Goal: Task Accomplishment & Management: Complete application form

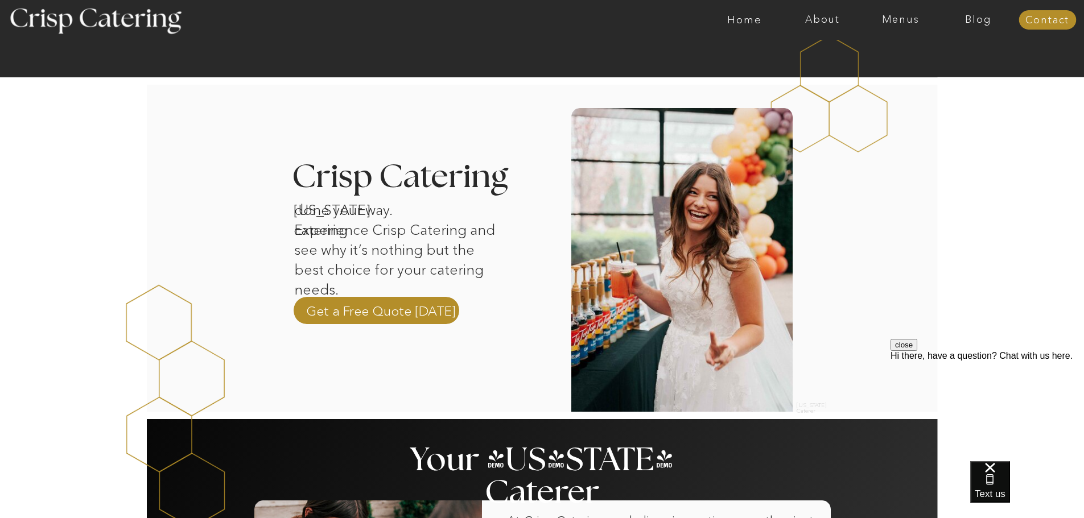
scroll to position [373, 0]
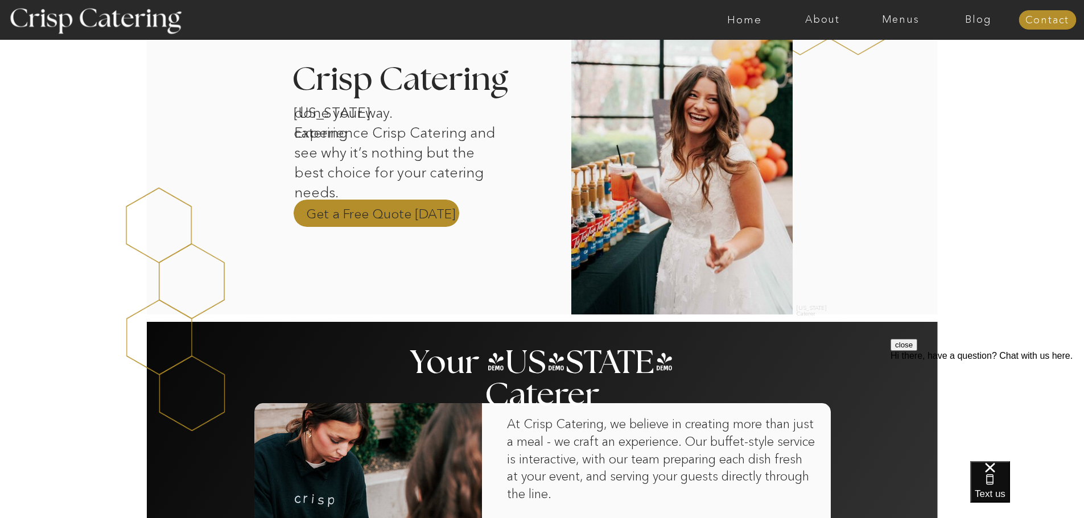
click at [416, 209] on p "Get a Free Quote Today" at bounding box center [381, 213] width 150 height 17
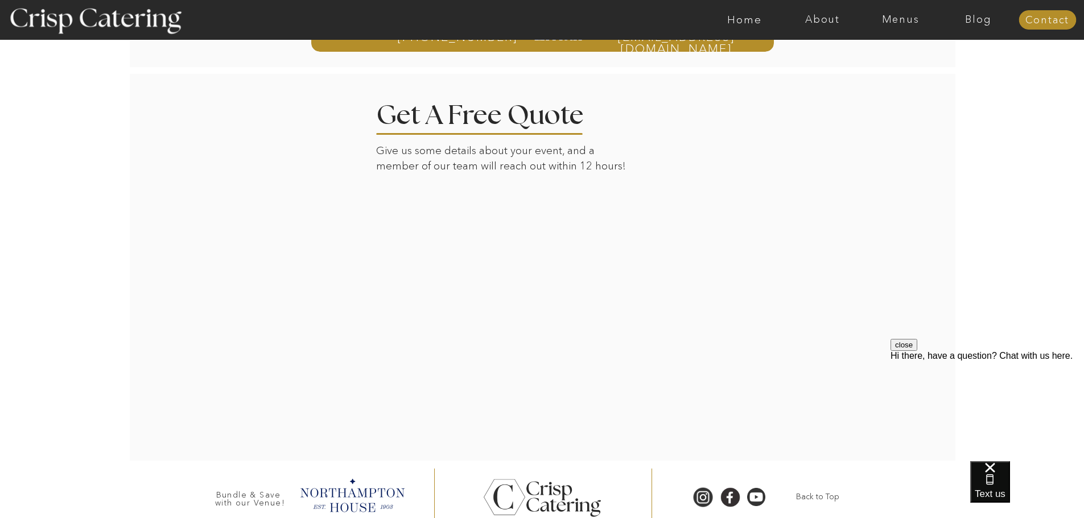
scroll to position [232, 0]
